Goal: Information Seeking & Learning: Learn about a topic

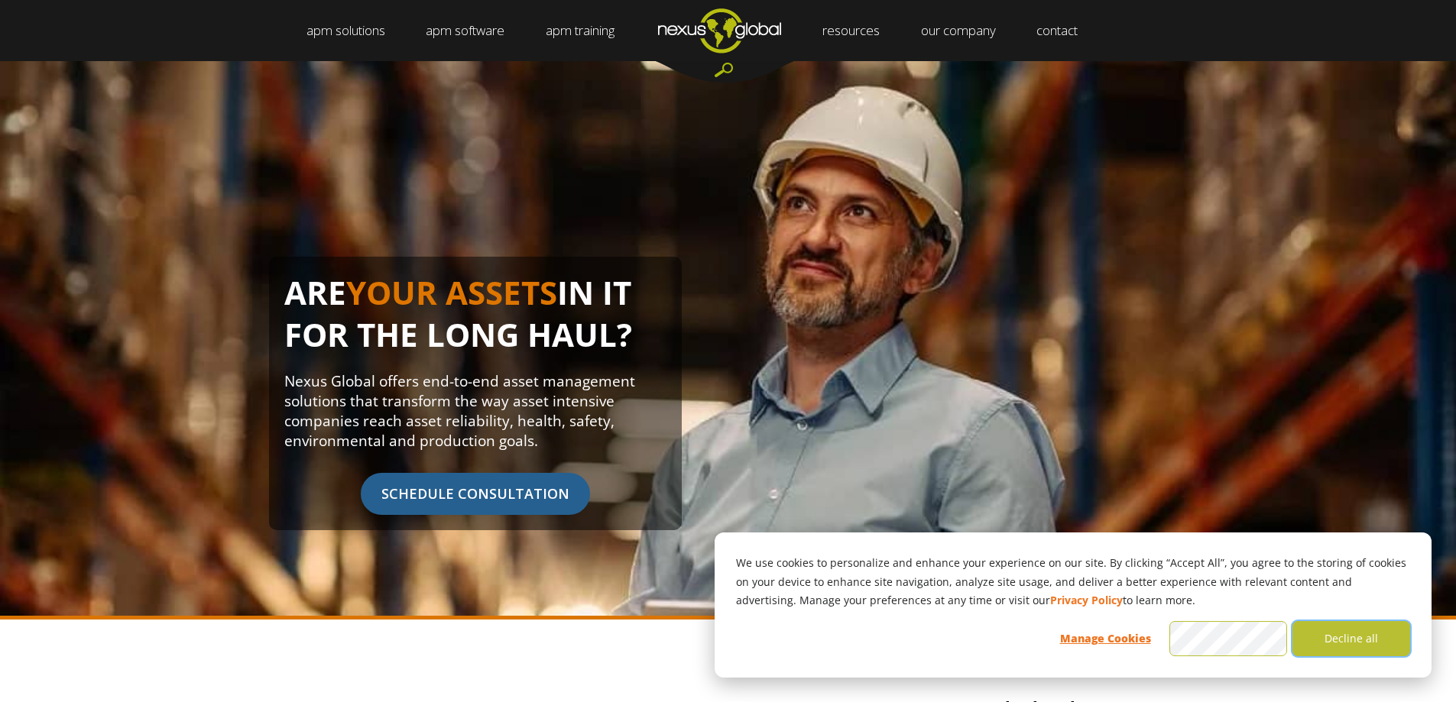
click at [1361, 639] on button "Decline all" at bounding box center [1351, 638] width 118 height 35
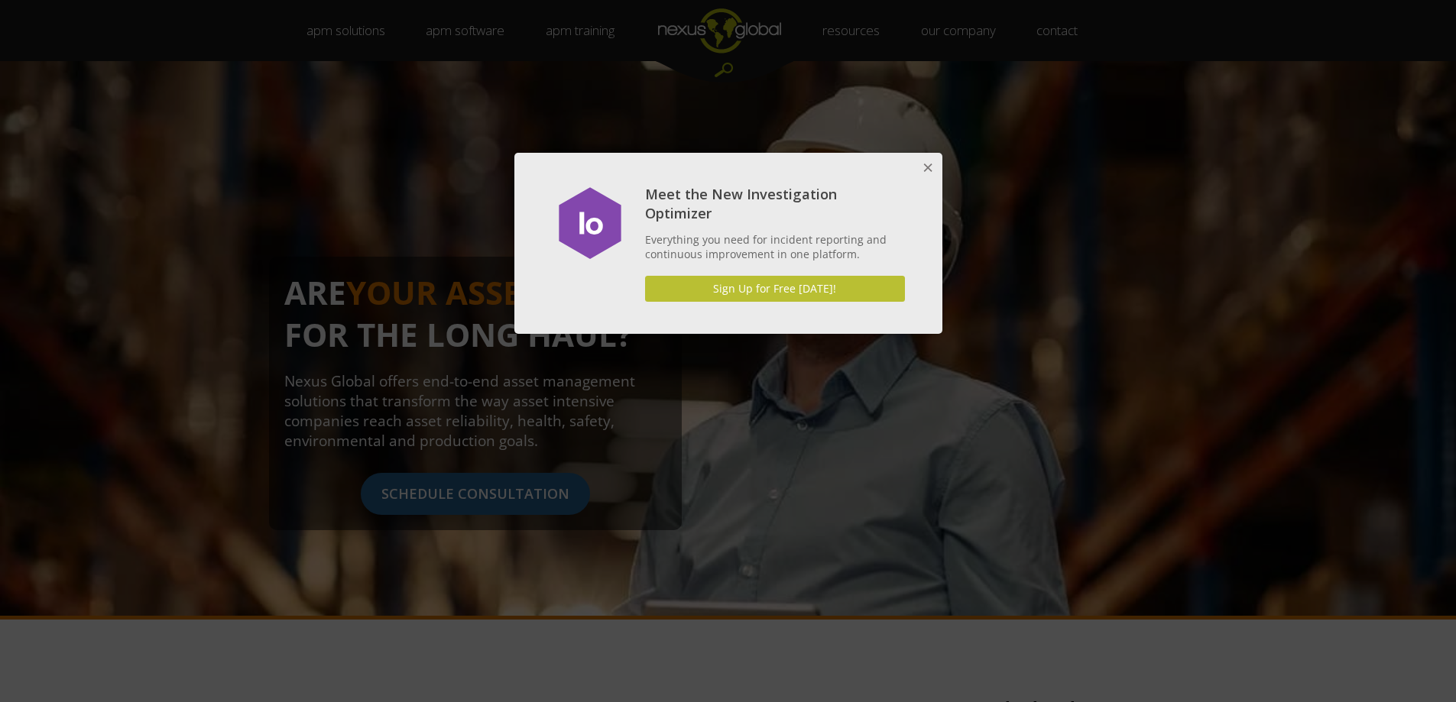
click at [922, 170] on button "Close" at bounding box center [927, 168] width 31 height 31
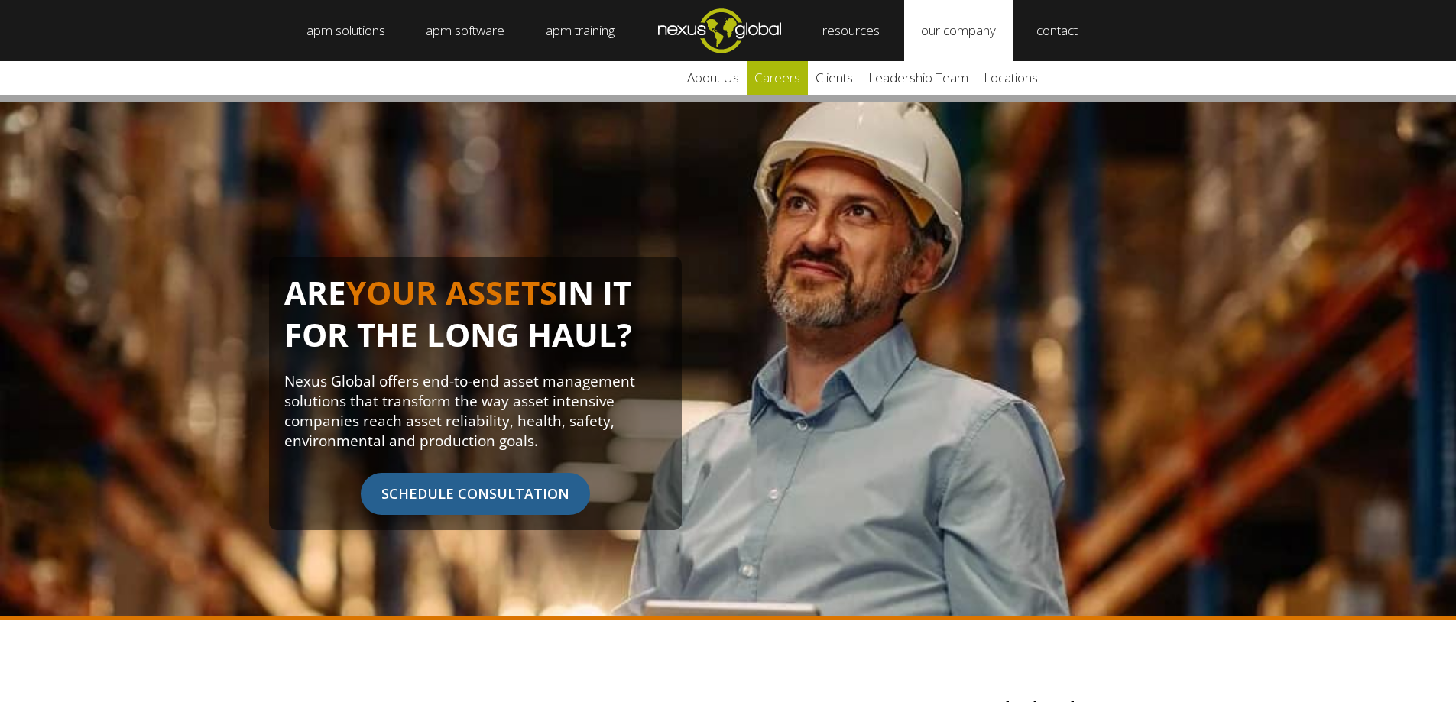
click at [787, 84] on link "careers" at bounding box center [777, 78] width 61 height 34
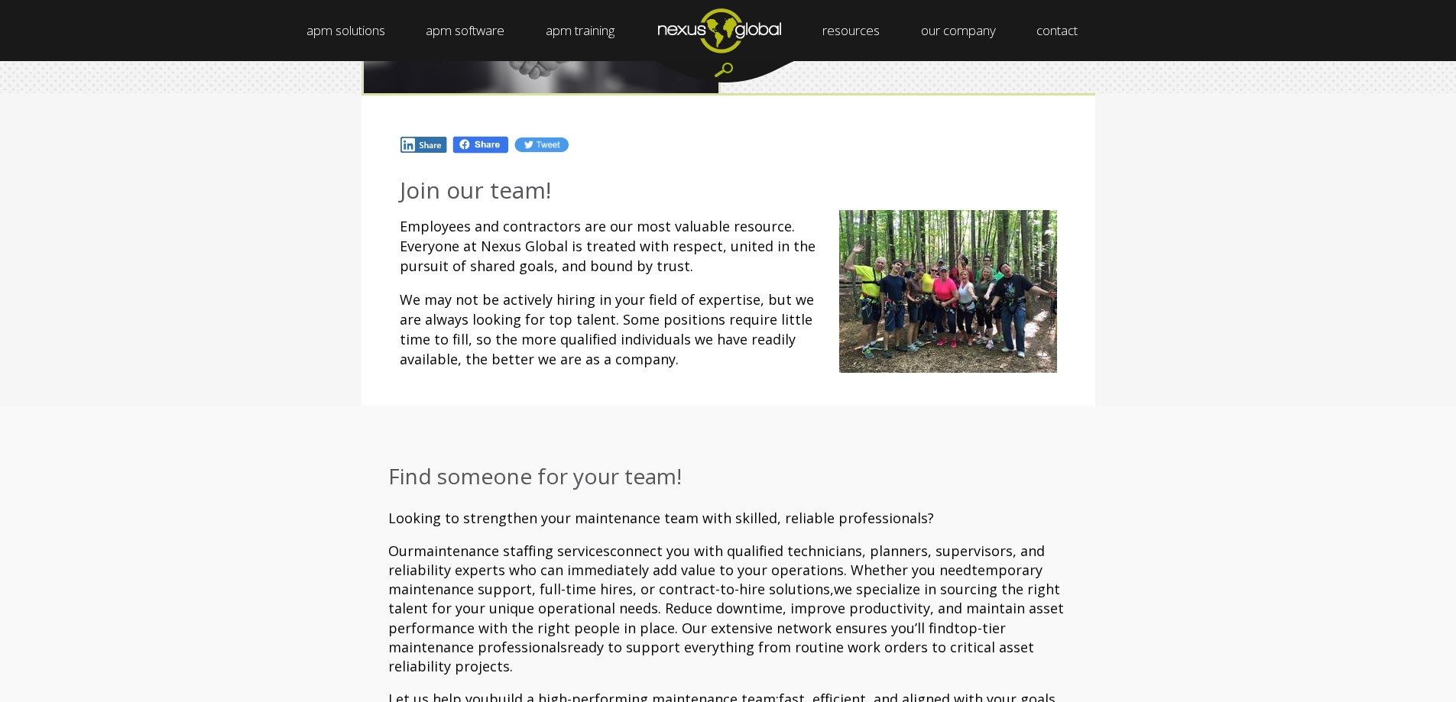
scroll to position [101, 0]
